Goal: Navigation & Orientation: Find specific page/section

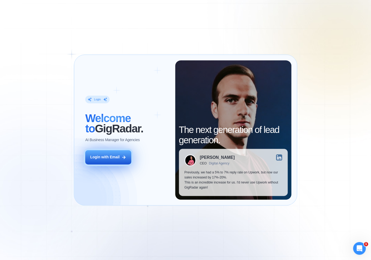
click at [107, 160] on button "Login with Email" at bounding box center [108, 157] width 46 height 14
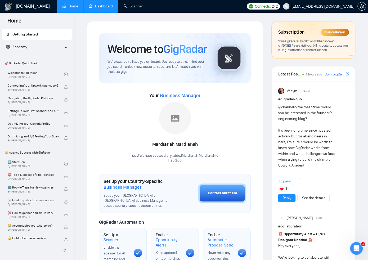
click at [98, 4] on link "Dashboard" at bounding box center [101, 6] width 24 height 4
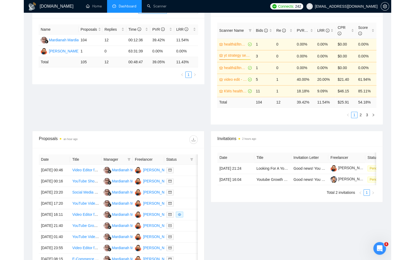
scroll to position [93, 0]
